Goal: Communication & Community: Answer question/provide support

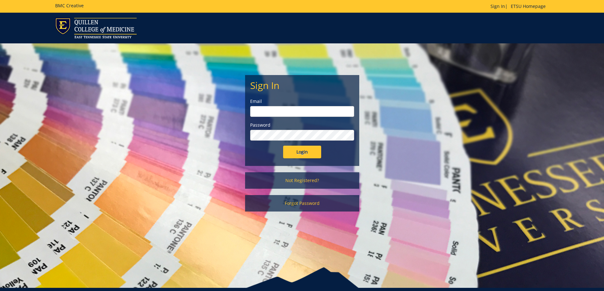
click at [282, 111] on input "email" at bounding box center [302, 111] width 104 height 11
type input "[EMAIL_ADDRESS][DOMAIN_NAME]"
click at [283, 146] on input "Login" at bounding box center [302, 152] width 38 height 13
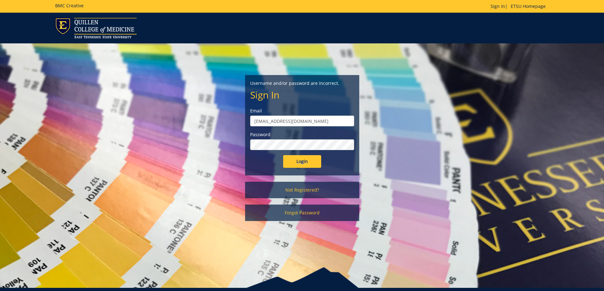
click at [283, 155] on input "Login" at bounding box center [302, 161] width 38 height 13
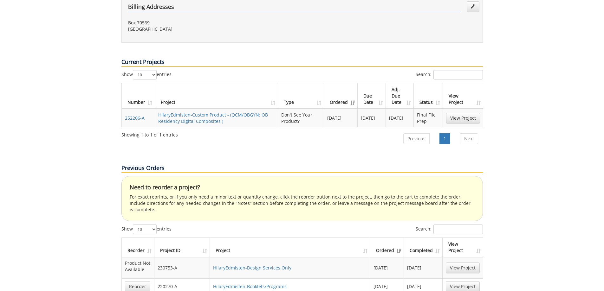
scroll to position [222, 0]
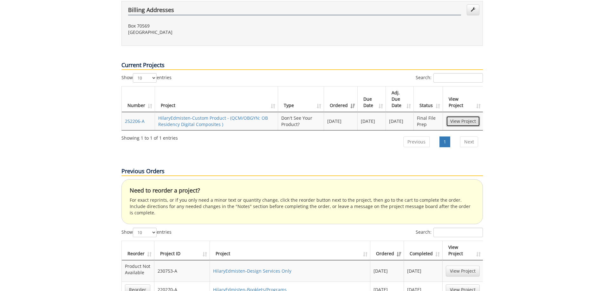
click at [458, 116] on link "View Project" at bounding box center [463, 121] width 34 height 11
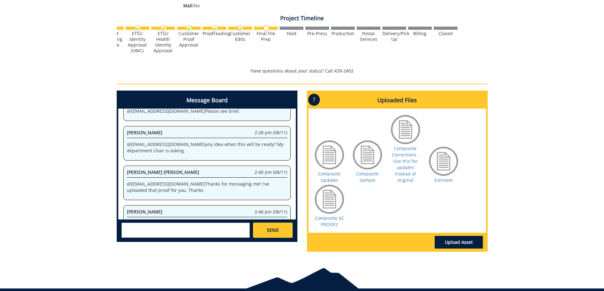
scroll to position [158, 0]
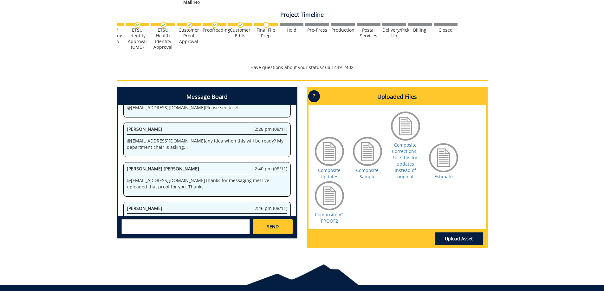
click at [172, 228] on textarea at bounding box center [185, 226] width 128 height 15
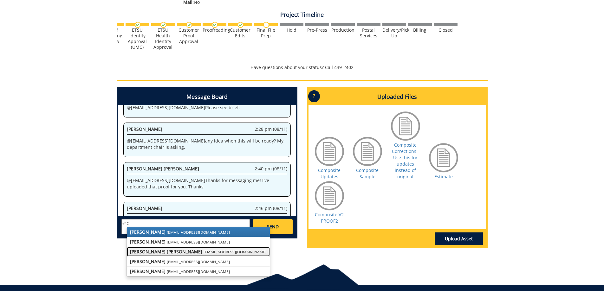
click at [203, 251] on small "[EMAIL_ADDRESS][DOMAIN_NAME]" at bounding box center [234, 251] width 63 height 5
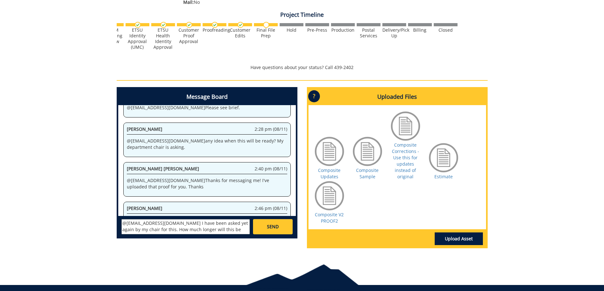
scroll to position [11, 0]
type textarea "@[EMAIL_ADDRESS][DOMAIN_NAME] I have been asked yet again by my chair for this.…"
drag, startPoint x: 269, startPoint y: 225, endPoint x: 267, endPoint y: 228, distance: 3.4
click at [269, 225] on span "SEND" at bounding box center [273, 227] width 12 height 6
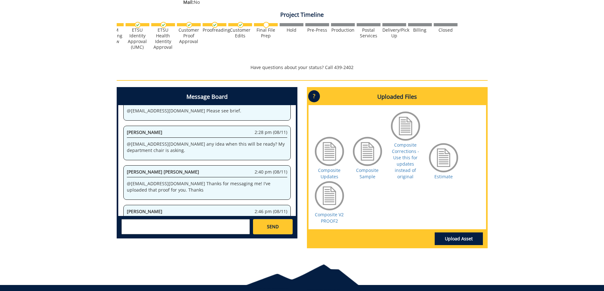
scroll to position [69494, 0]
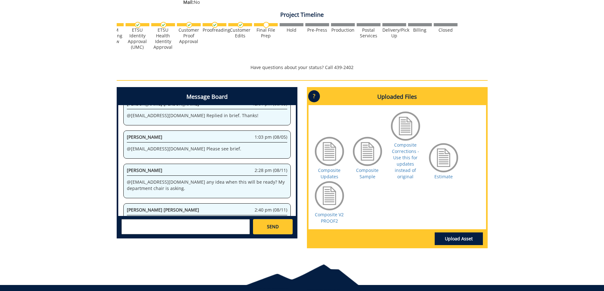
click at [168, 227] on textarea at bounding box center [185, 226] width 128 height 15
type textarea "@"
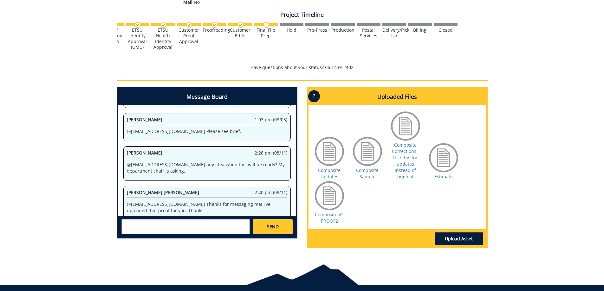
scroll to position [180599, 0]
